Goal: Transaction & Acquisition: Purchase product/service

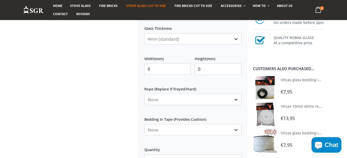
scroll to position [216, 0]
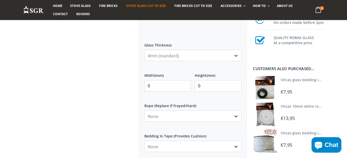
click at [163, 86] on input "0" at bounding box center [167, 85] width 47 height 11
type input "250"
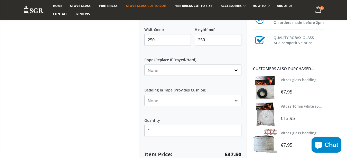
scroll to position [247, 0]
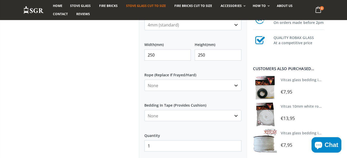
click at [213, 57] on input "250" at bounding box center [218, 54] width 47 height 11
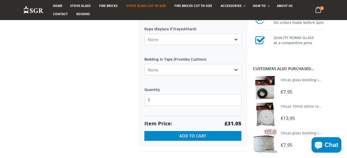
scroll to position [339, 0]
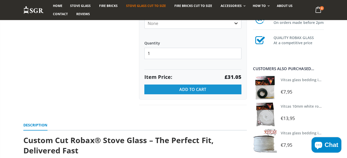
type input "207"
click at [198, 88] on span "Add to Cart" at bounding box center [192, 90] width 27 height 6
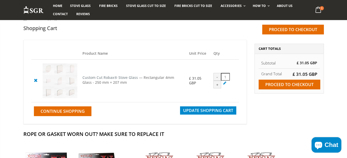
scroll to position [62, 0]
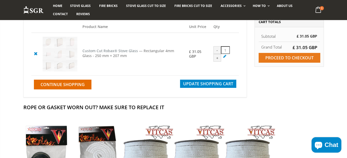
click at [289, 54] on input "Proceed to checkout" at bounding box center [290, 58] width 62 height 10
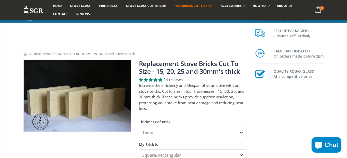
scroll to position [123, 0]
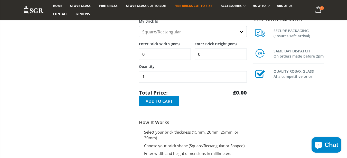
click at [172, 57] on input "0" at bounding box center [165, 54] width 52 height 11
type input "250"
type input "185"
click at [163, 106] on div "Replacement Stove Bricks Cut To Size - 15, 20, 25 and 30mm's thick 24 reviews I…" at bounding box center [193, 54] width 108 height 236
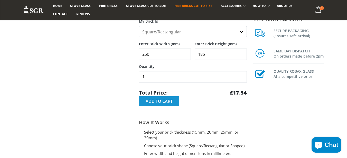
click at [164, 105] on button "Add to Cart" at bounding box center [159, 101] width 40 height 10
